Goal: Task Accomplishment & Management: Use online tool/utility

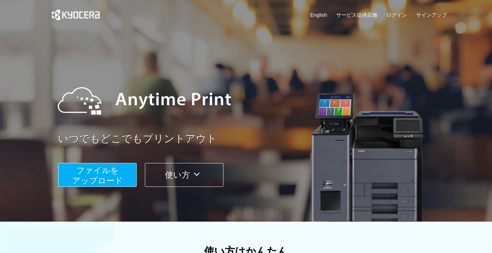
click at [319, 14] on link "English" at bounding box center [318, 14] width 17 height 7
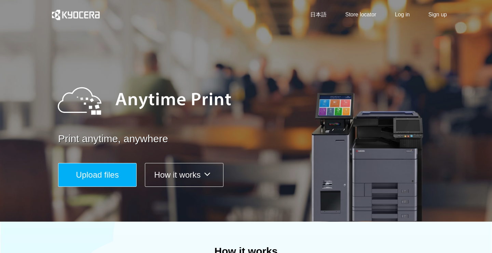
click at [111, 175] on span "Upload files" at bounding box center [97, 174] width 43 height 9
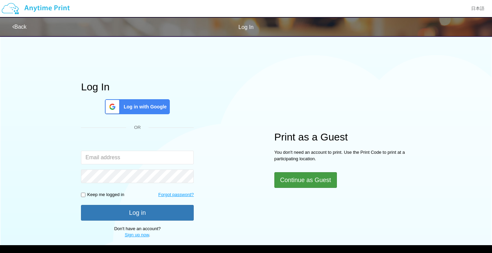
click at [321, 186] on button "Continue as Guest" at bounding box center [305, 180] width 62 height 16
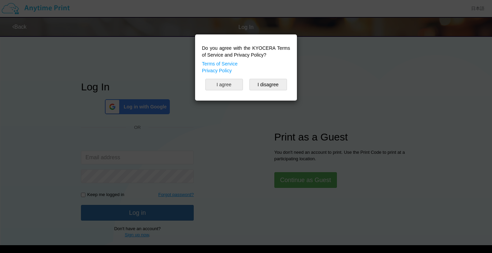
click at [225, 87] on button "I agree" at bounding box center [224, 85] width 38 height 12
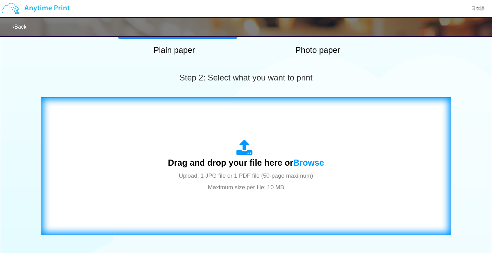
scroll to position [201, 0]
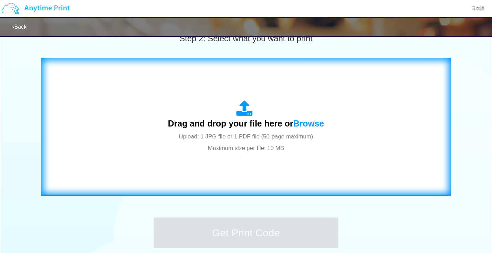
click at [283, 121] on span "Drag and drop your file here or Browse" at bounding box center [246, 124] width 156 height 10
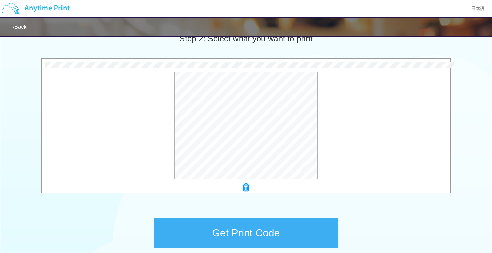
click at [268, 233] on button "Get Print Code" at bounding box center [246, 233] width 184 height 31
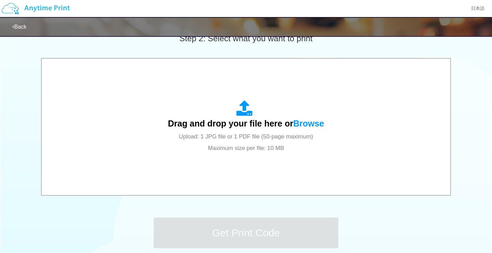
scroll to position [0, 0]
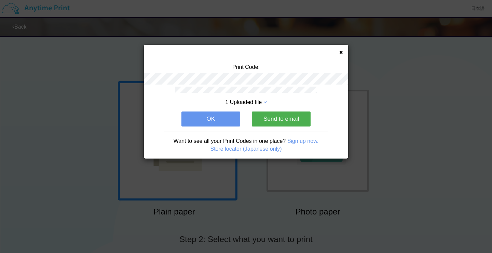
click at [204, 115] on button "OK" at bounding box center [210, 119] width 59 height 15
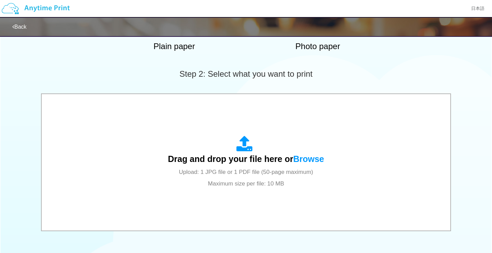
scroll to position [197, 0]
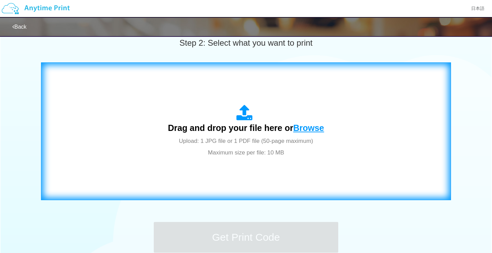
click at [313, 123] on span "Browse" at bounding box center [308, 128] width 31 height 10
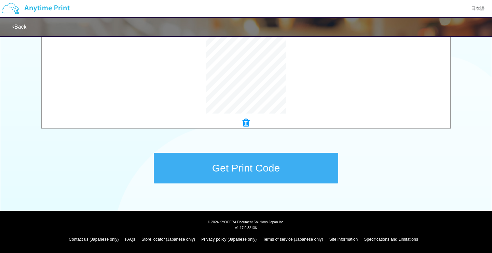
scroll to position [266, 0]
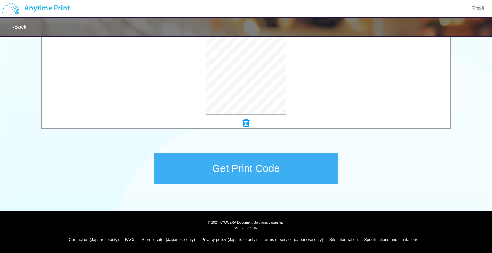
click at [244, 173] on button "Get Print Code" at bounding box center [246, 168] width 184 height 31
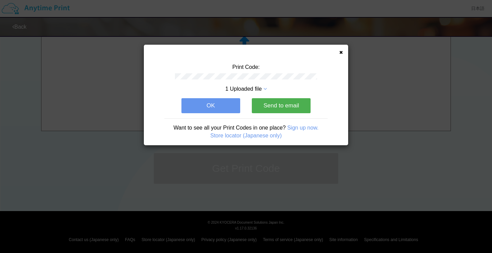
scroll to position [0, 0]
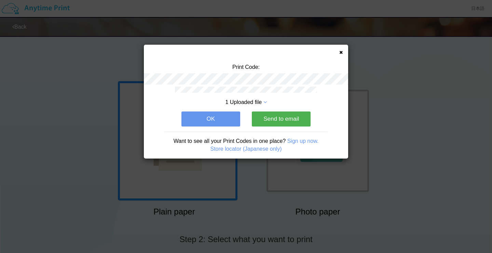
click at [341, 52] on icon at bounding box center [340, 52] width 3 height 4
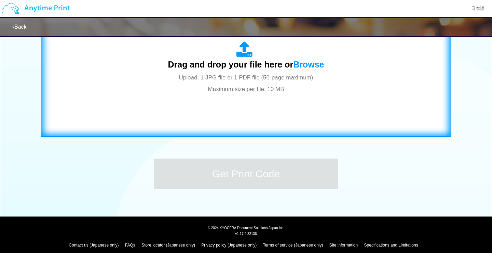
scroll to position [255, 0]
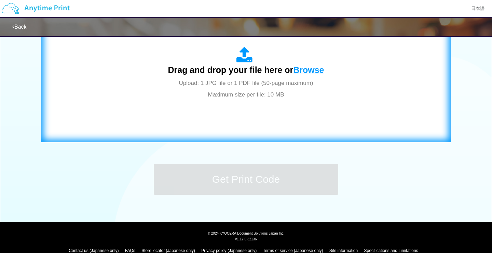
click at [308, 69] on span "Browse" at bounding box center [308, 70] width 31 height 10
click at [303, 68] on span "Browse" at bounding box center [308, 70] width 31 height 10
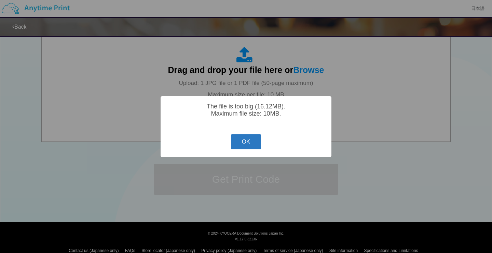
click at [251, 144] on button "OK" at bounding box center [246, 142] width 30 height 15
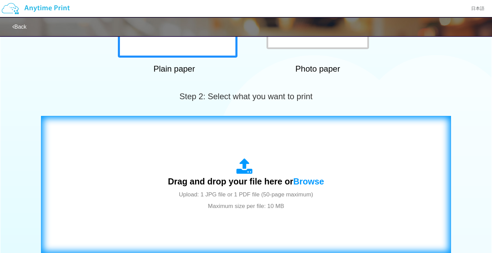
scroll to position [160, 0]
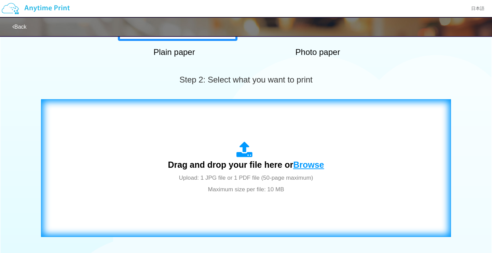
click at [310, 166] on span "Browse" at bounding box center [308, 165] width 31 height 10
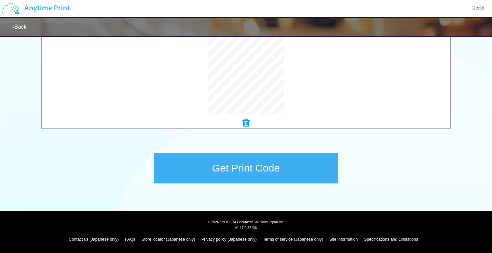
scroll to position [266, 0]
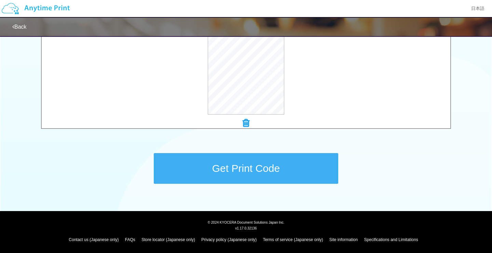
click at [257, 172] on button "Get Print Code" at bounding box center [246, 168] width 184 height 31
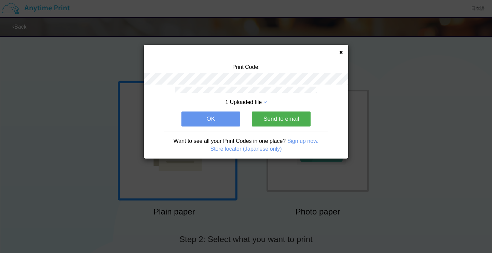
click at [219, 117] on button "OK" at bounding box center [210, 119] width 59 height 15
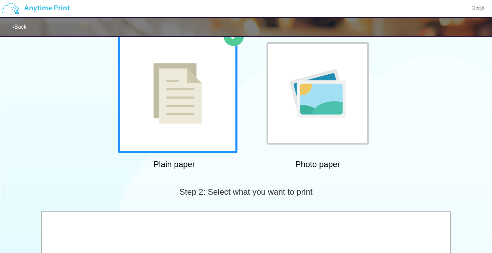
scroll to position [199, 0]
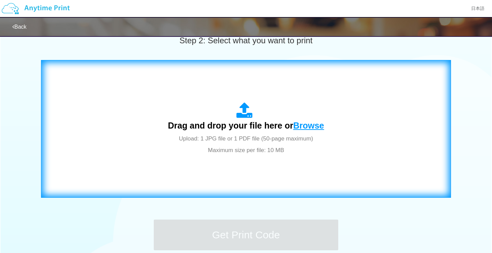
click at [303, 129] on span "Browse" at bounding box center [308, 126] width 31 height 10
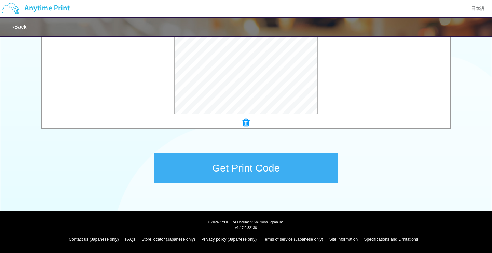
scroll to position [266, 0]
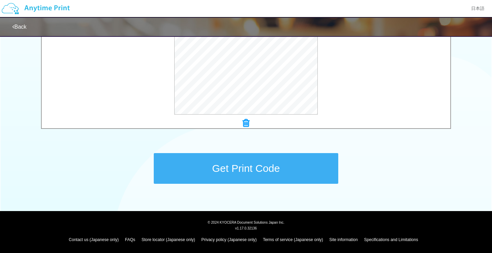
click at [257, 172] on button "Get Print Code" at bounding box center [246, 168] width 184 height 31
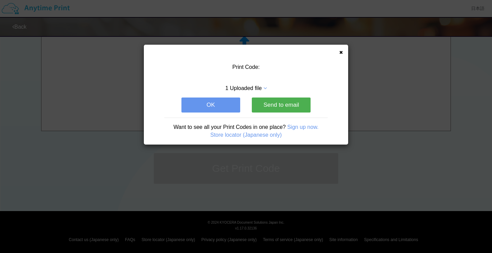
scroll to position [0, 0]
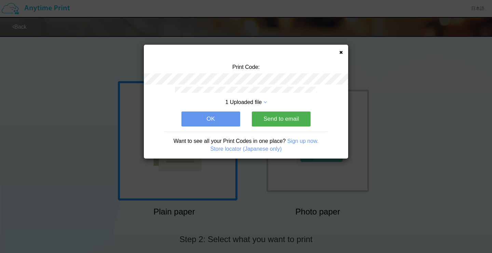
click at [200, 122] on button "OK" at bounding box center [210, 119] width 59 height 15
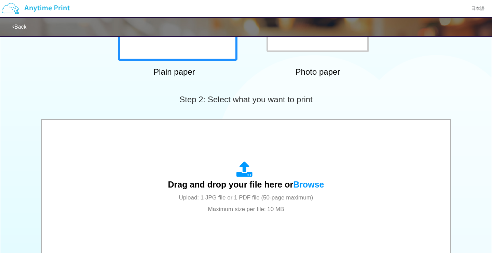
scroll to position [212, 0]
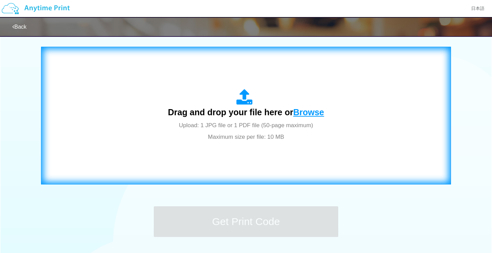
click at [305, 113] on span "Browse" at bounding box center [308, 113] width 31 height 10
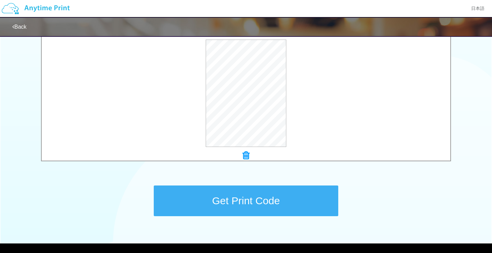
scroll to position [234, 0]
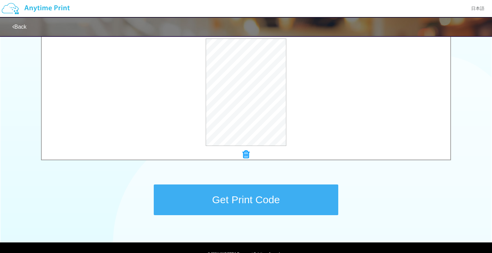
click at [279, 207] on button "Get Print Code" at bounding box center [246, 200] width 184 height 31
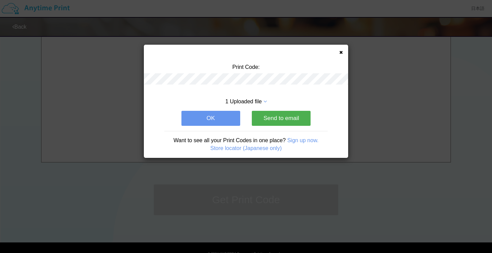
scroll to position [0, 0]
